Goal: Transaction & Acquisition: Purchase product/service

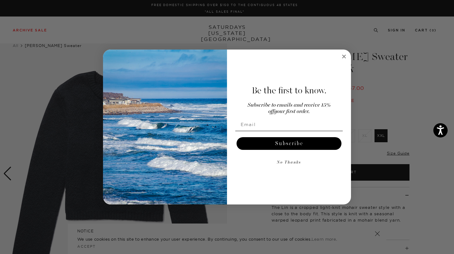
click at [333, 58] on circle "Close dialog" at bounding box center [344, 56] width 7 height 7
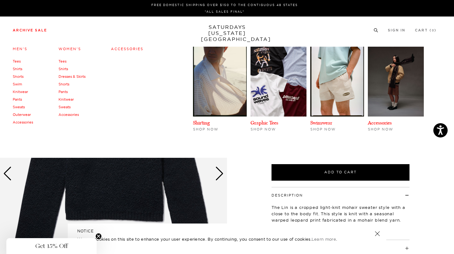
click at [65, 62] on link "Tees" at bounding box center [62, 61] width 8 height 4
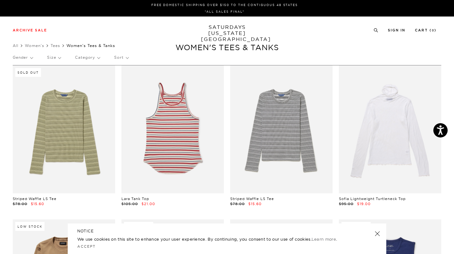
click at [53, 59] on p "Size" at bounding box center [54, 57] width 14 height 15
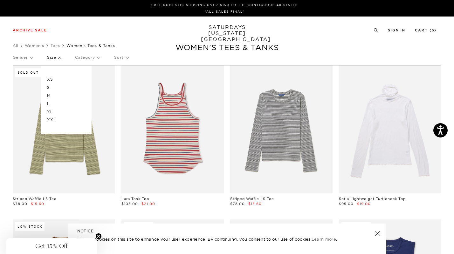
click at [48, 81] on p "XS" at bounding box center [66, 79] width 38 height 8
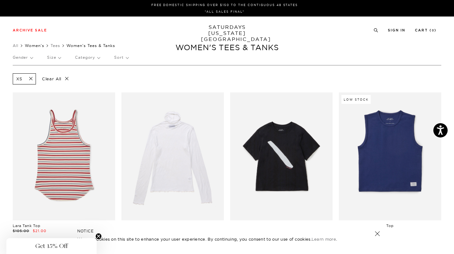
click at [40, 47] on link "Women's" at bounding box center [34, 45] width 19 height 5
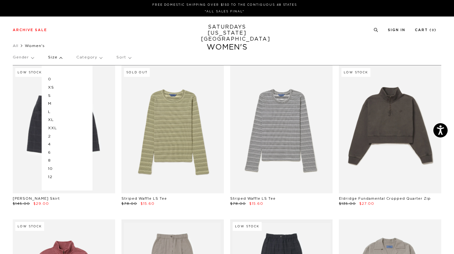
click at [49, 80] on p "0" at bounding box center [67, 79] width 38 height 8
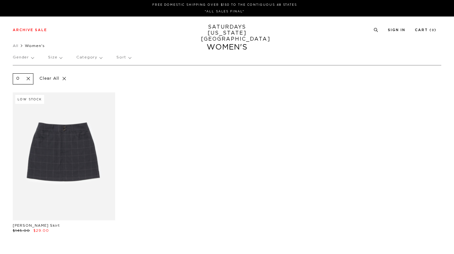
click at [53, 57] on p "Size" at bounding box center [55, 57] width 14 height 15
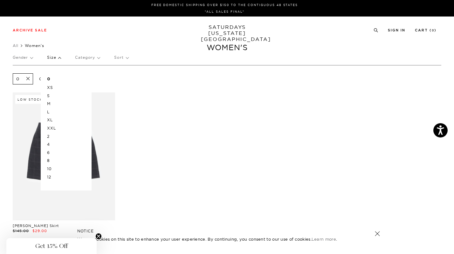
click at [51, 88] on p "XS" at bounding box center [66, 88] width 38 height 8
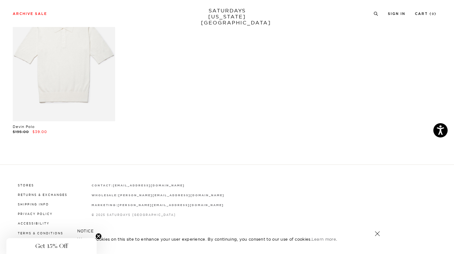
scroll to position [734, 0]
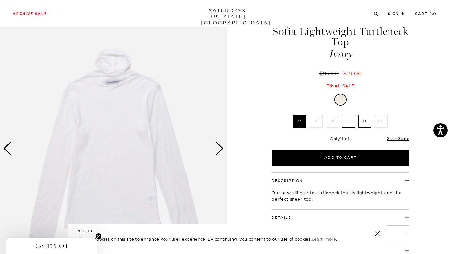
scroll to position [42, 0]
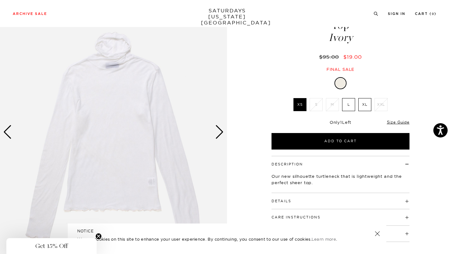
click at [220, 135] on div "Next slide" at bounding box center [219, 132] width 9 height 14
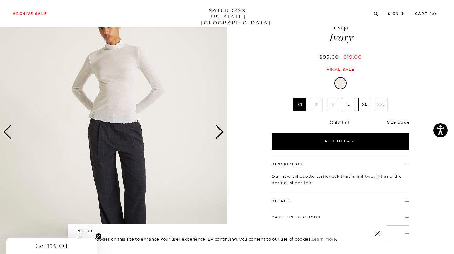
click at [13, 132] on img at bounding box center [113, 132] width 227 height 284
click at [8, 132] on div "Previous slide" at bounding box center [7, 132] width 9 height 14
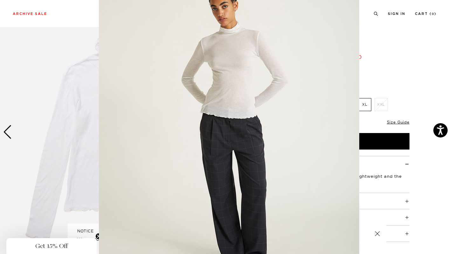
scroll to position [34, 0]
click at [77, 143] on figure at bounding box center [227, 127] width 454 height 254
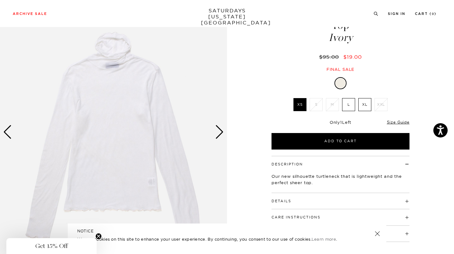
click at [219, 128] on div "Next slide" at bounding box center [219, 132] width 9 height 14
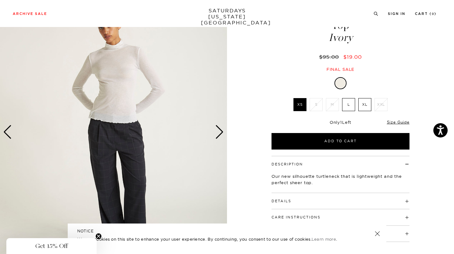
click at [219, 128] on div "Next slide" at bounding box center [219, 132] width 9 height 14
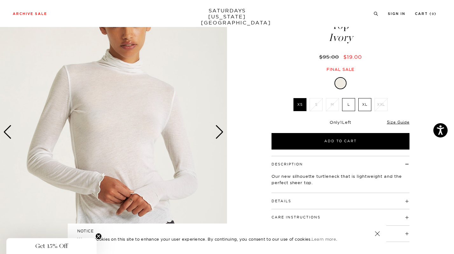
click at [220, 128] on div "Next slide" at bounding box center [219, 132] width 9 height 14
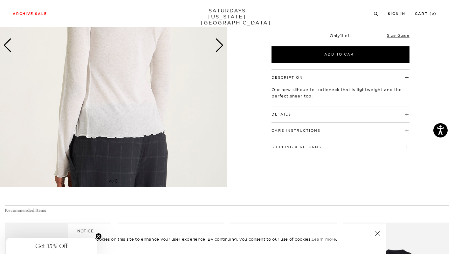
scroll to position [65, 0]
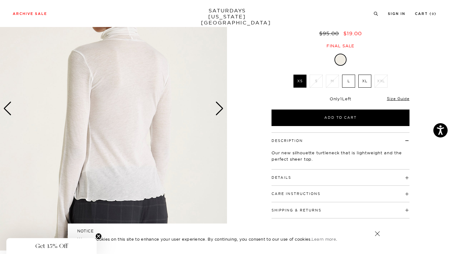
click at [329, 193] on h4 "Care Instructions" at bounding box center [341, 191] width 138 height 10
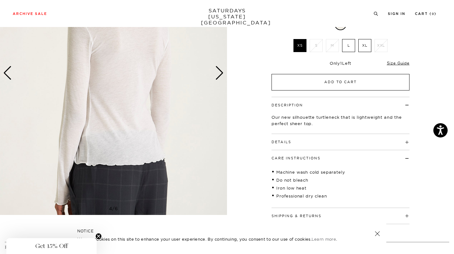
scroll to position [93, 0]
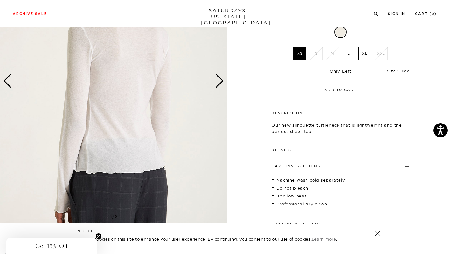
click at [309, 94] on button "Add to Cart" at bounding box center [341, 90] width 138 height 17
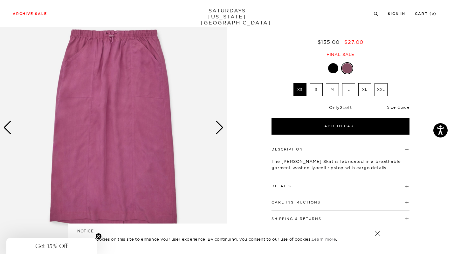
scroll to position [89, 0]
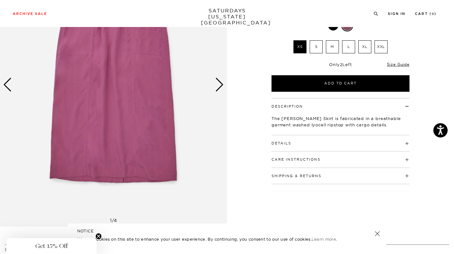
click at [293, 146] on h4 "Details" at bounding box center [341, 140] width 138 height 10
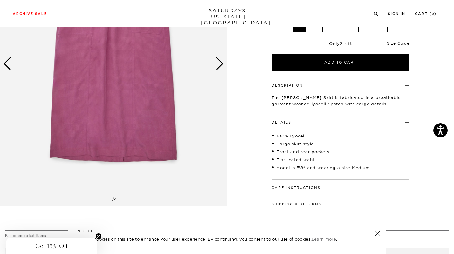
scroll to position [123, 0]
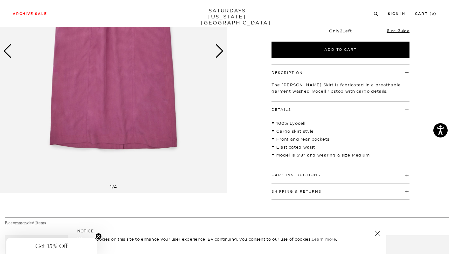
click at [300, 172] on h4 "Care Instructions" at bounding box center [341, 172] width 138 height 10
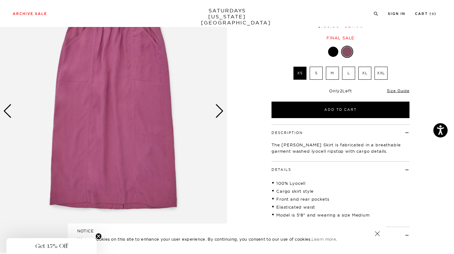
scroll to position [43, 0]
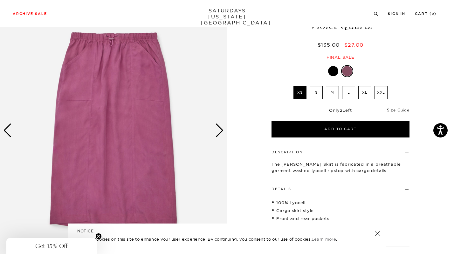
click at [219, 127] on div "Next slide" at bounding box center [219, 131] width 9 height 14
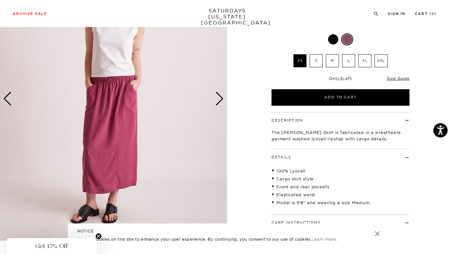
scroll to position [101, 0]
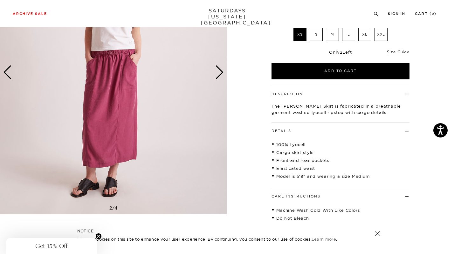
click at [218, 68] on div "Next slide" at bounding box center [219, 72] width 9 height 14
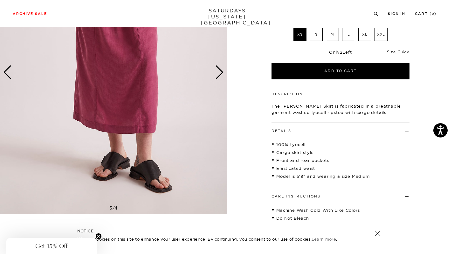
click at [218, 68] on div "Next slide" at bounding box center [219, 72] width 9 height 14
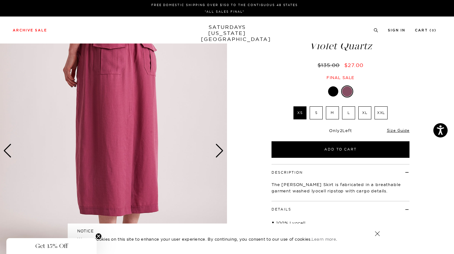
scroll to position [0, 0]
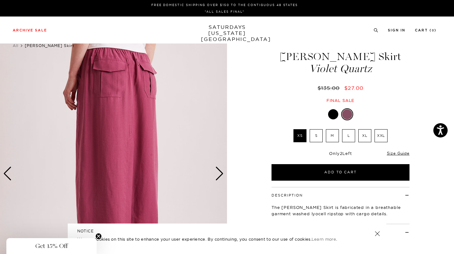
click at [216, 174] on div "Next slide" at bounding box center [219, 174] width 9 height 14
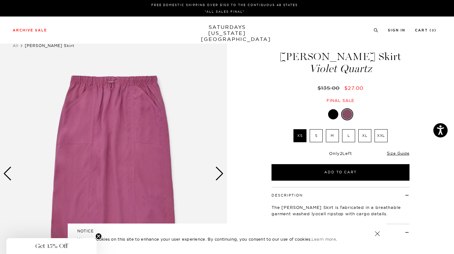
click at [216, 174] on div "Next slide" at bounding box center [219, 174] width 9 height 14
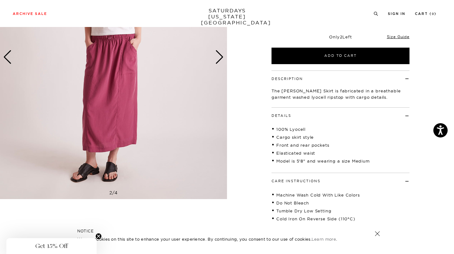
scroll to position [120, 0]
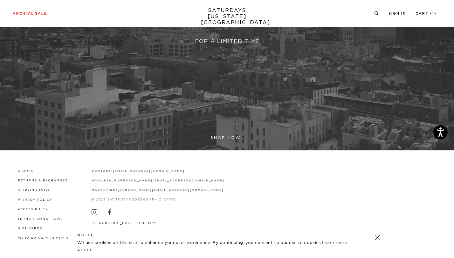
scroll to position [172, 0]
click at [234, 137] on link at bounding box center [227, 12] width 454 height 278
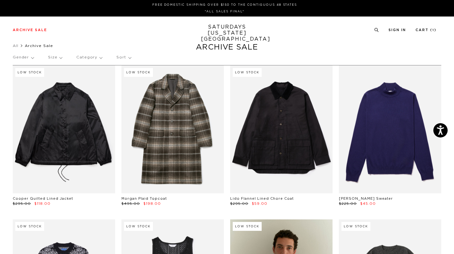
click at [61, 60] on div "Gender Size Category Sort" at bounding box center [227, 57] width 429 height 15
click at [58, 58] on p "Size" at bounding box center [55, 57] width 14 height 15
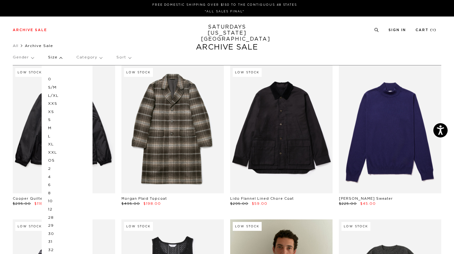
click at [52, 103] on p "XXS" at bounding box center [67, 104] width 38 height 8
click at [50, 112] on p "XS" at bounding box center [67, 112] width 38 height 8
click at [120, 43] on div "Archive Sale Men's Tees Shirts Shorts Swim Knitwear Pants Sweats Women's" at bounding box center [227, 30] width 454 height 27
click at [58, 60] on p "Size" at bounding box center [55, 57] width 14 height 15
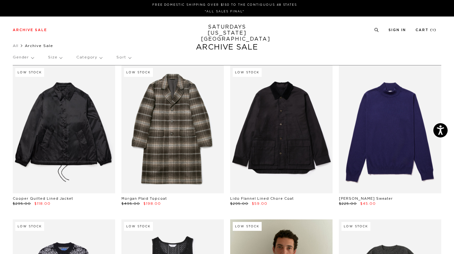
click at [58, 60] on p "Size" at bounding box center [55, 57] width 14 height 15
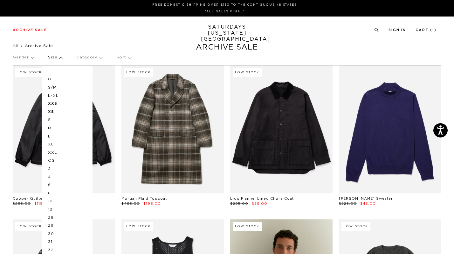
scroll to position [39, 0]
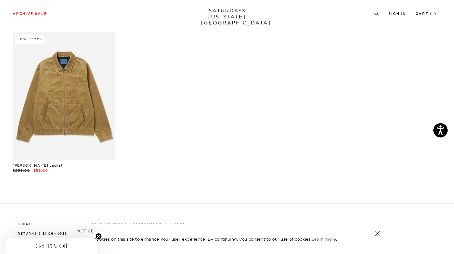
scroll to position [5897, 0]
